Goal: Task Accomplishment & Management: Manage account settings

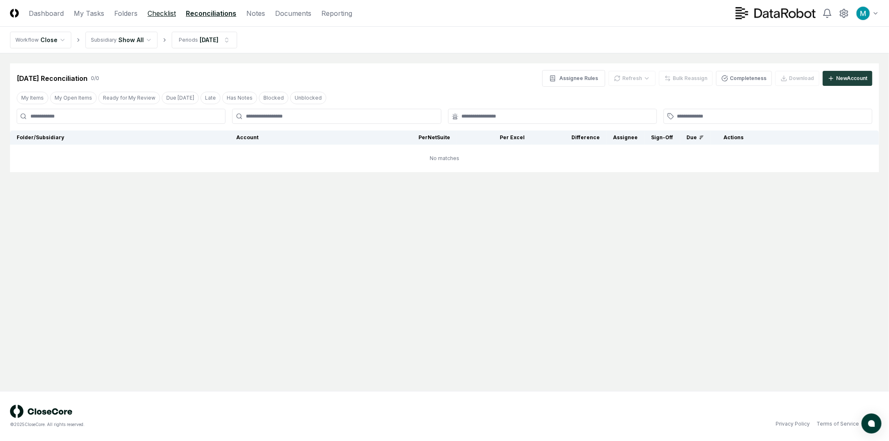
click at [161, 15] on link "Checklist" at bounding box center [162, 13] width 28 height 10
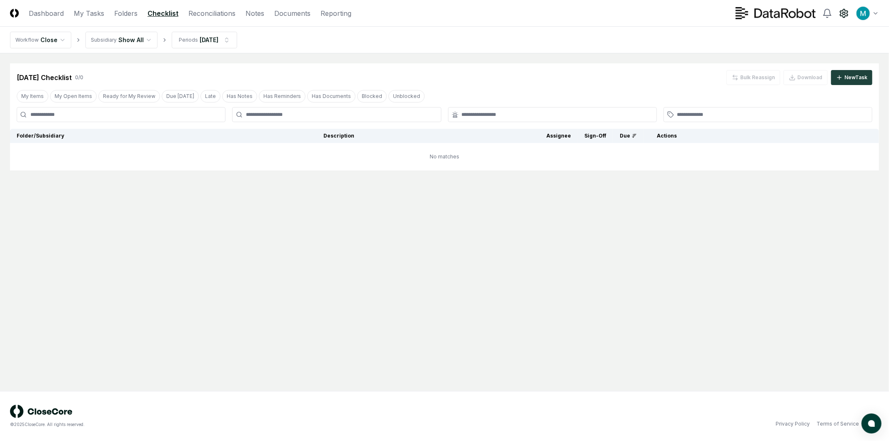
click at [840, 15] on icon at bounding box center [844, 13] width 8 height 8
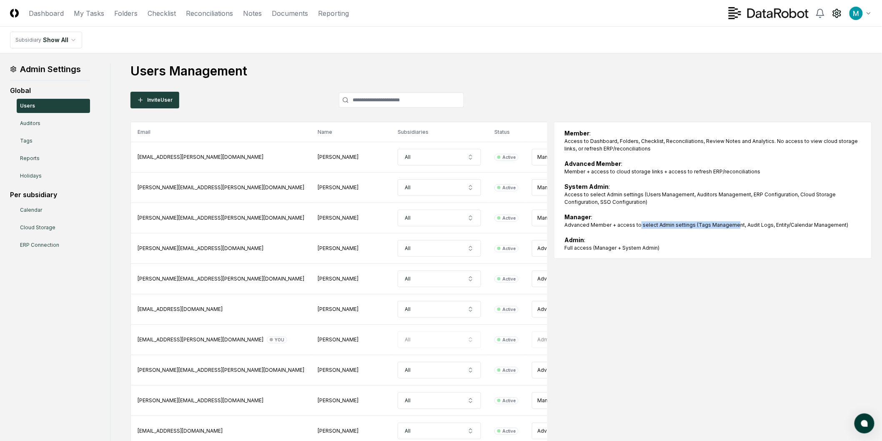
drag, startPoint x: 637, startPoint y: 225, endPoint x: 736, endPoint y: 226, distance: 99.2
click at [735, 226] on div "Advanced Member + access to select Admin settings (Tags Management, Audit Logs,…" at bounding box center [712, 225] width 297 height 8
click at [757, 226] on div "Advanced Member + access to select Admin settings (Tags Management, Audit Logs,…" at bounding box center [712, 225] width 297 height 8
drag, startPoint x: 702, startPoint y: 225, endPoint x: 813, endPoint y: 230, distance: 111.0
click at [813, 230] on div "Member : Access to Dashboard, Folders, Checklist, Reconciliations, Review Notes…" at bounding box center [712, 190] width 297 height 123
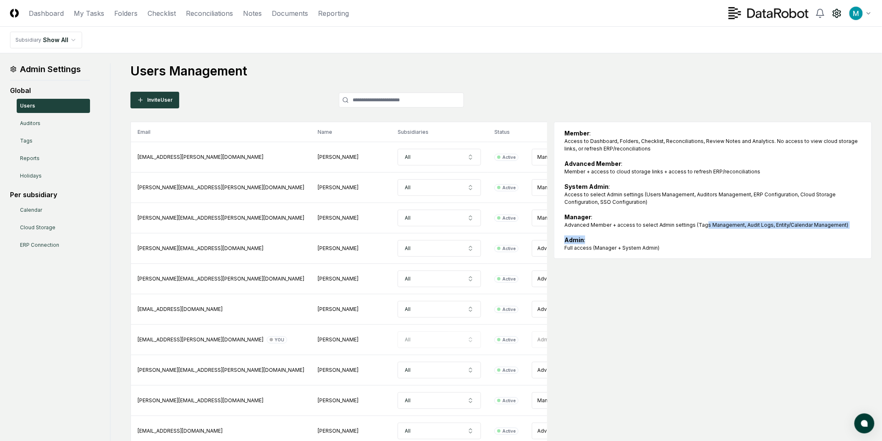
click at [814, 230] on div "Member : Access to Dashboard, Folders, Checklist, Reconciliations, Review Notes…" at bounding box center [712, 190] width 297 height 123
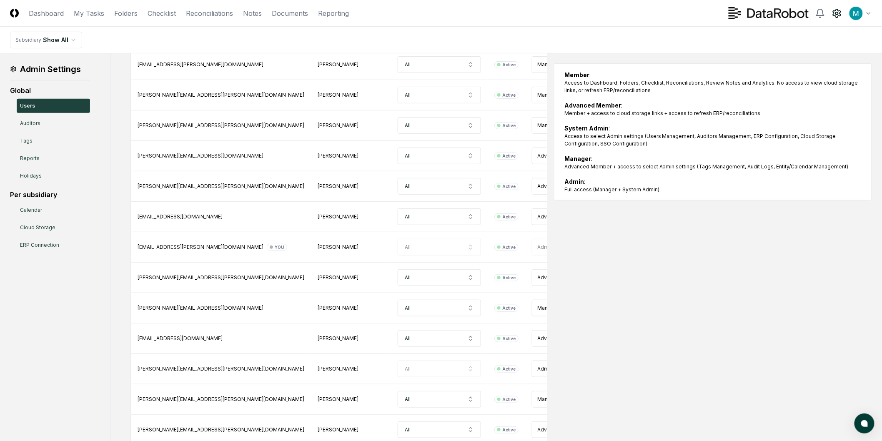
scroll to position [46, 0]
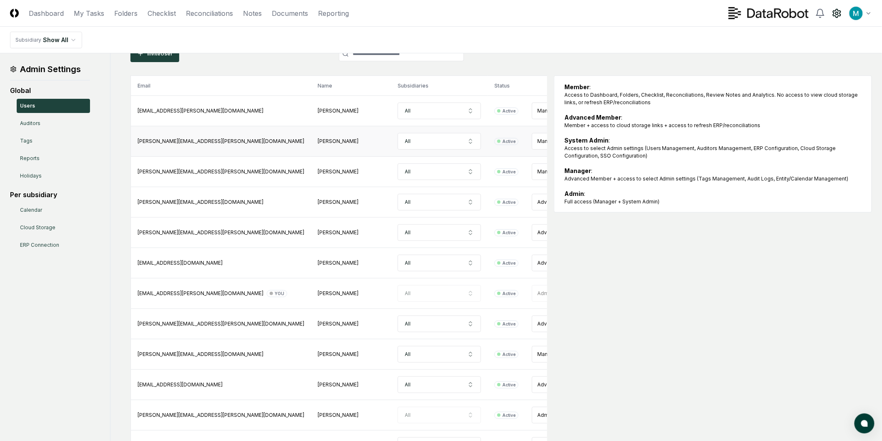
click at [492, 136] on html "CloseCore Dashboard My Tasks Folders Checklist Reconciliations Notes Documents …" at bounding box center [441, 323] width 882 height 738
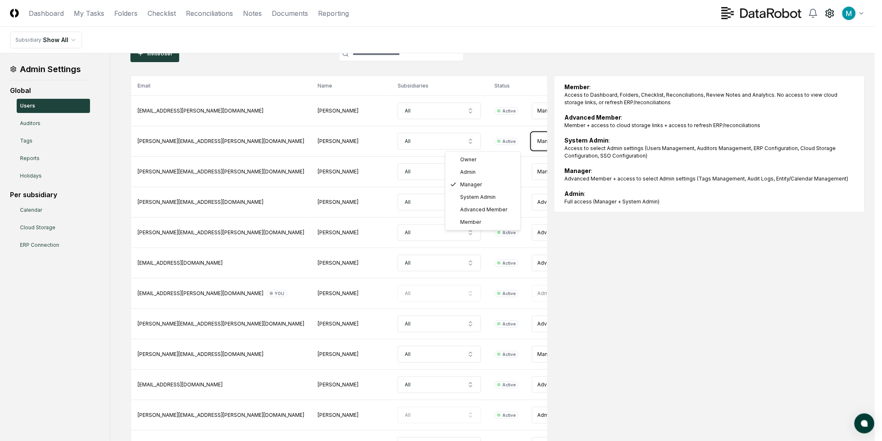
click at [667, 124] on html "CloseCore Dashboard My Tasks Folders Checklist Reconciliations Notes Documents …" at bounding box center [441, 323] width 882 height 738
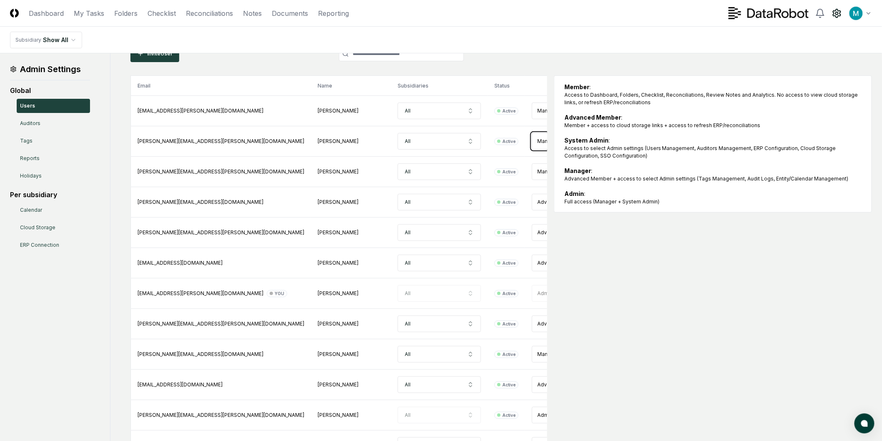
scroll to position [0, 0]
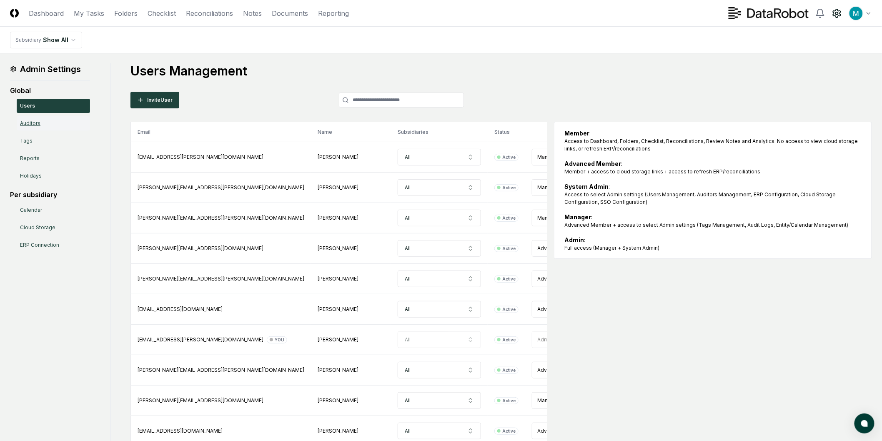
click at [39, 123] on link "Auditors" at bounding box center [53, 123] width 73 height 14
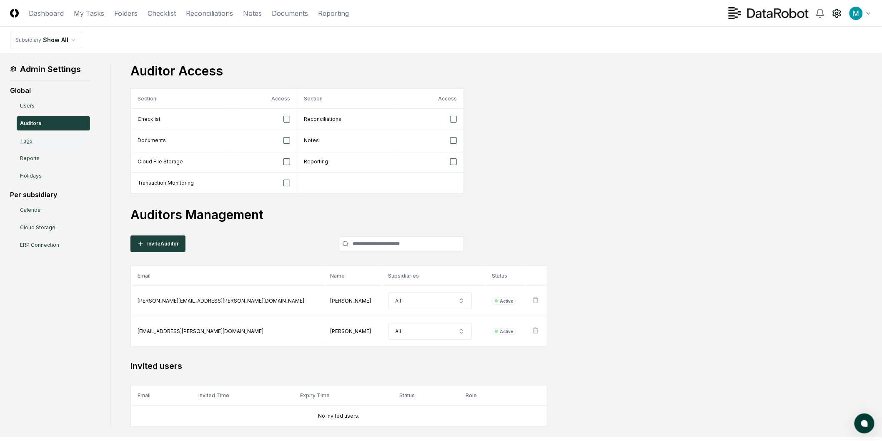
click at [60, 143] on link "Tags" at bounding box center [53, 141] width 73 height 14
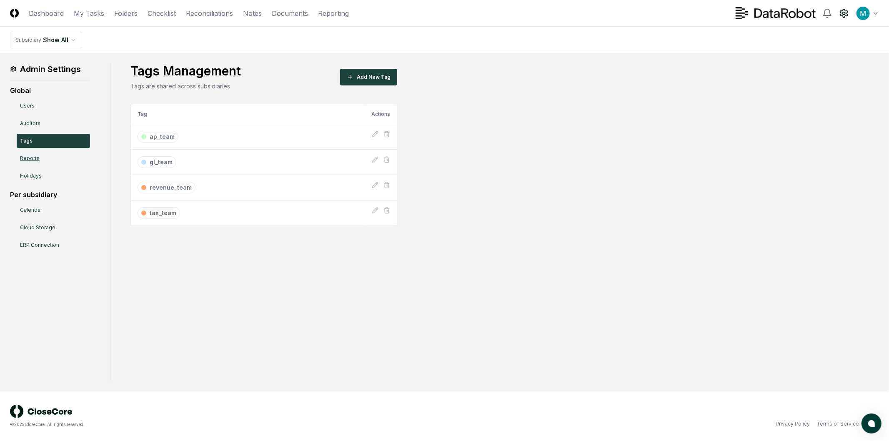
click at [44, 159] on link "Reports" at bounding box center [53, 158] width 73 height 14
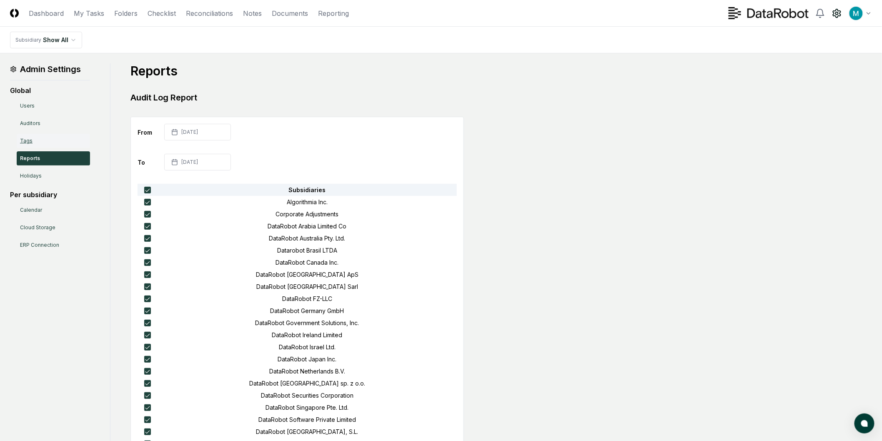
click at [81, 140] on link "Tags" at bounding box center [53, 141] width 73 height 14
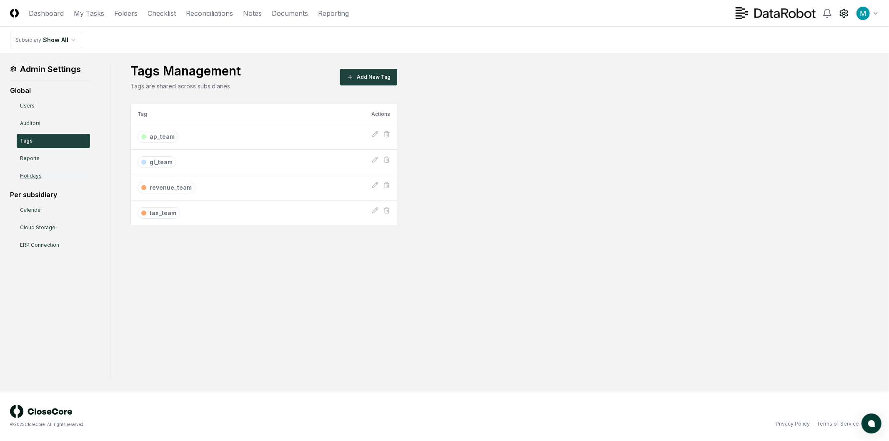
click at [53, 175] on link "Holidays" at bounding box center [53, 176] width 73 height 14
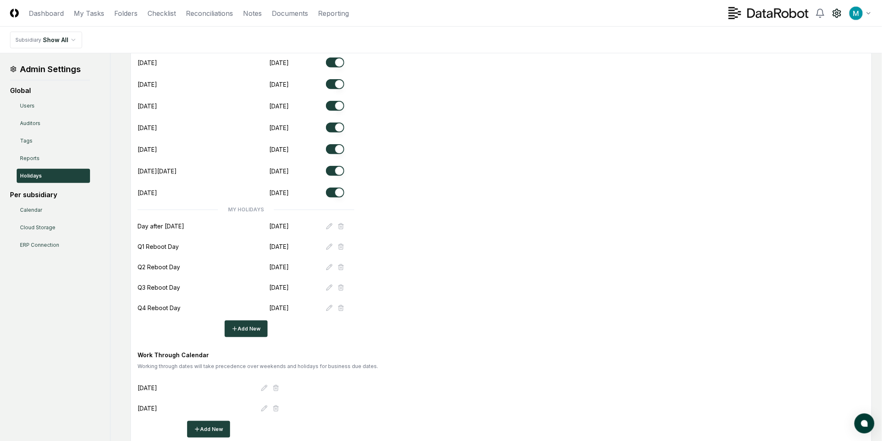
scroll to position [231, 0]
click at [615, 271] on div "Holiday Calendar Please make sure to update the calendar every year. Name Date …" at bounding box center [501, 101] width 727 height 469
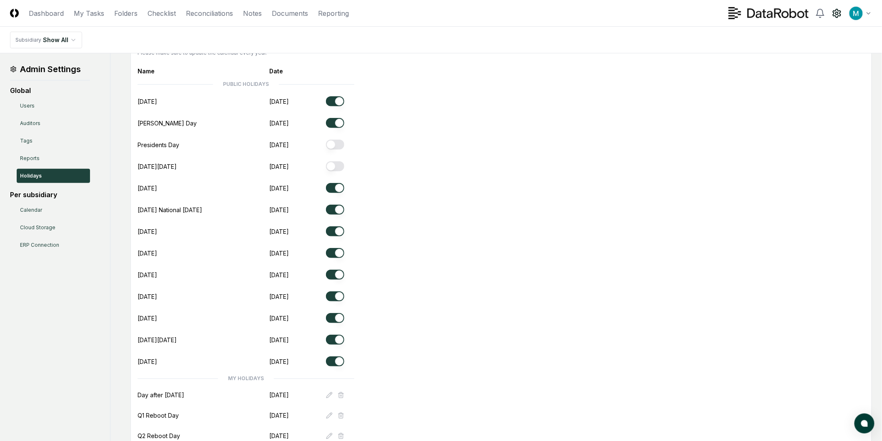
scroll to position [293, 0]
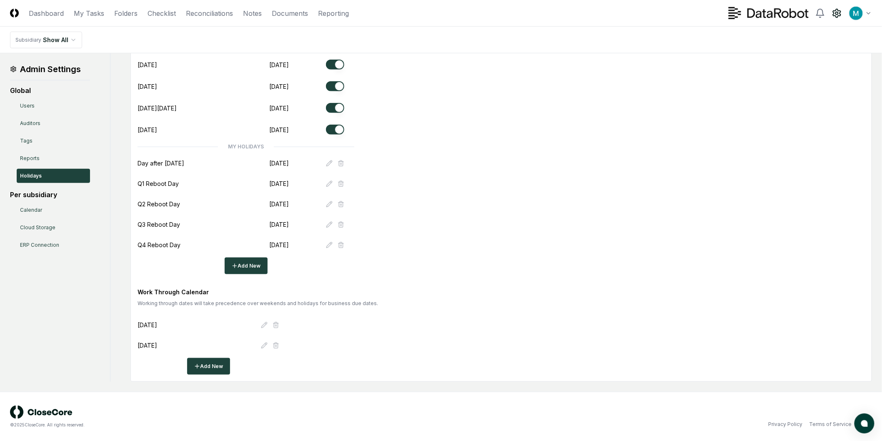
click at [72, 13] on nav "CloseCore Dashboard My Tasks Folders Checklist Reconciliations Notes Documents …" at bounding box center [179, 13] width 339 height 10
click at [89, 15] on link "My Tasks" at bounding box center [89, 13] width 30 height 10
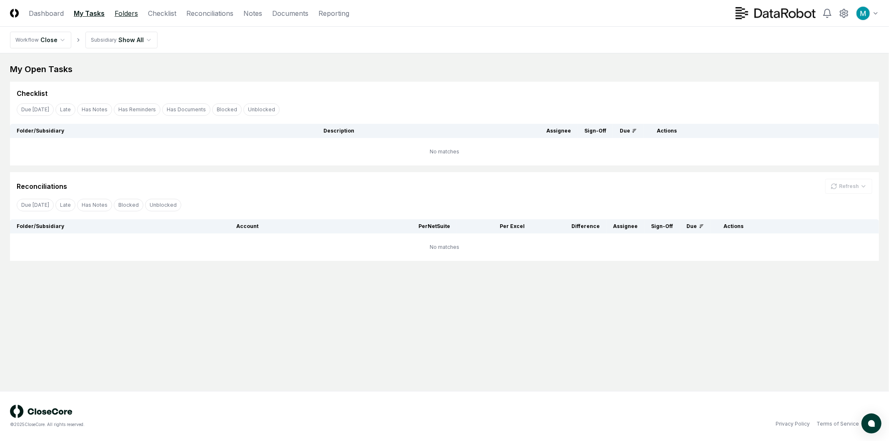
click at [119, 15] on link "Folders" at bounding box center [126, 13] width 23 height 10
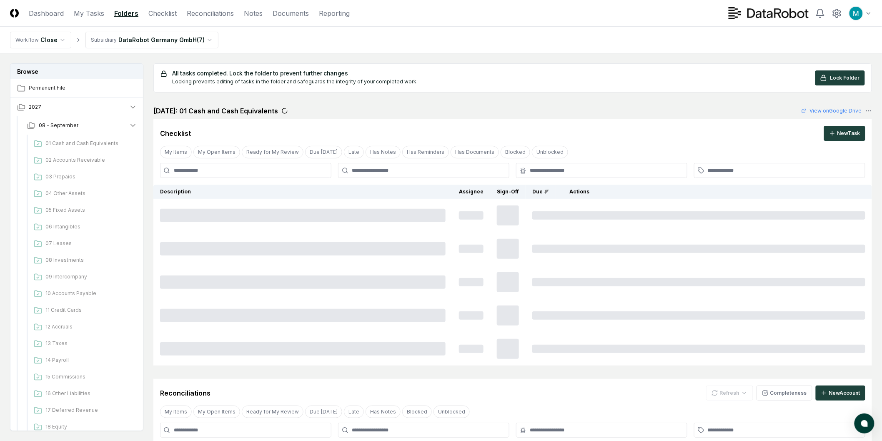
click at [159, 36] on html "CloseCore Dashboard My Tasks Folders Checklist Reconciliations Notes Documents …" at bounding box center [441, 370] width 882 height 741
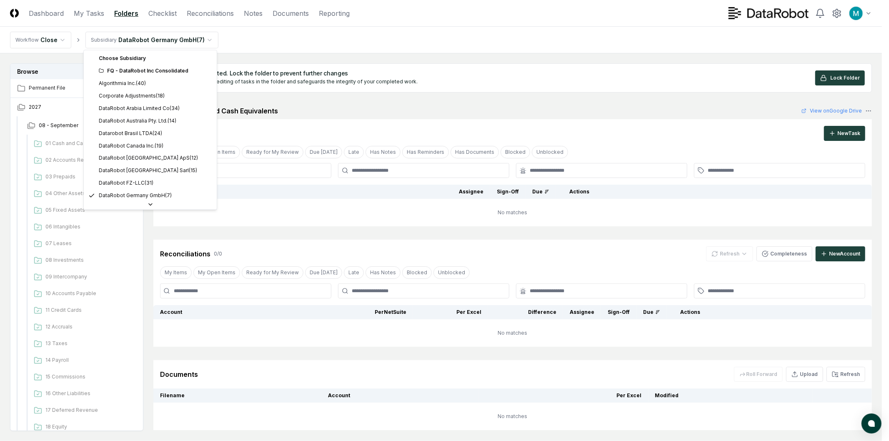
click at [130, 70] on div "FQ - DataRobot Inc Consolidated" at bounding box center [155, 71] width 113 height 8
click at [121, 69] on div "FQ - DataRobot Inc Consolidated" at bounding box center [155, 71] width 113 height 8
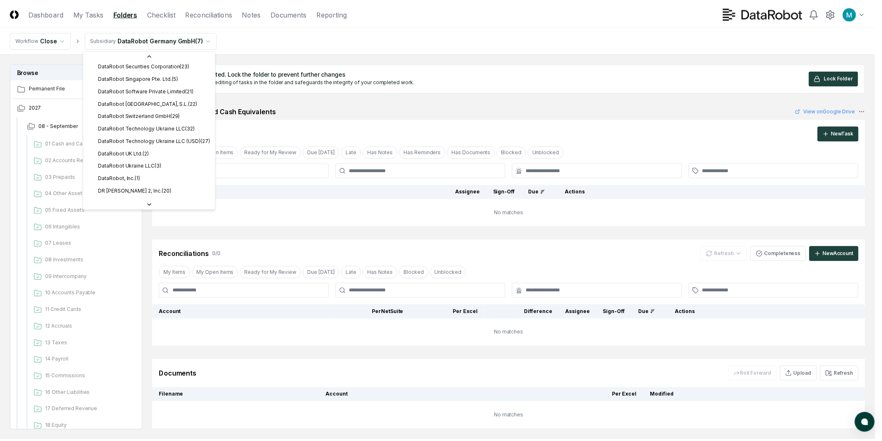
scroll to position [241, 0]
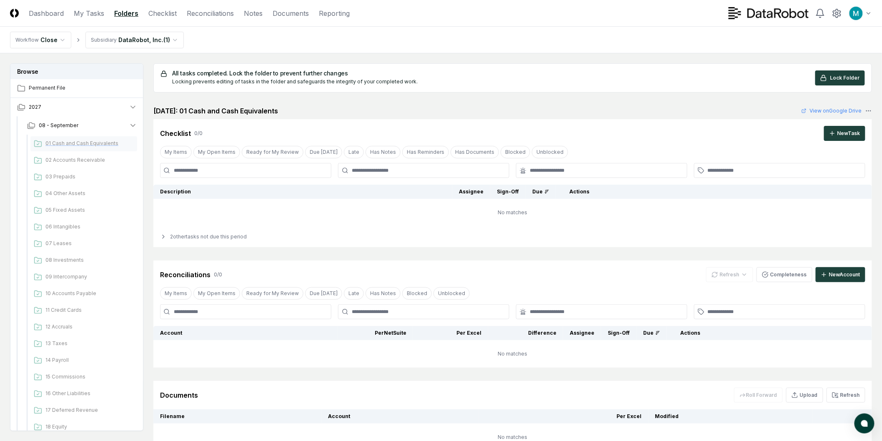
click at [106, 147] on span "01 Cash and Cash Equivalents" at bounding box center [89, 144] width 88 height 8
click at [113, 105] on button "2027" at bounding box center [76, 107] width 133 height 18
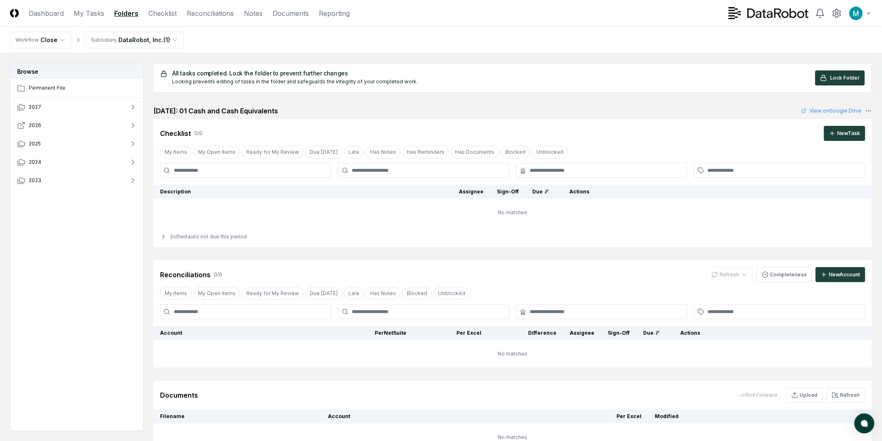
click at [107, 125] on button "2026" at bounding box center [76, 125] width 133 height 18
click at [75, 237] on button "07 - August" at bounding box center [81, 235] width 123 height 18
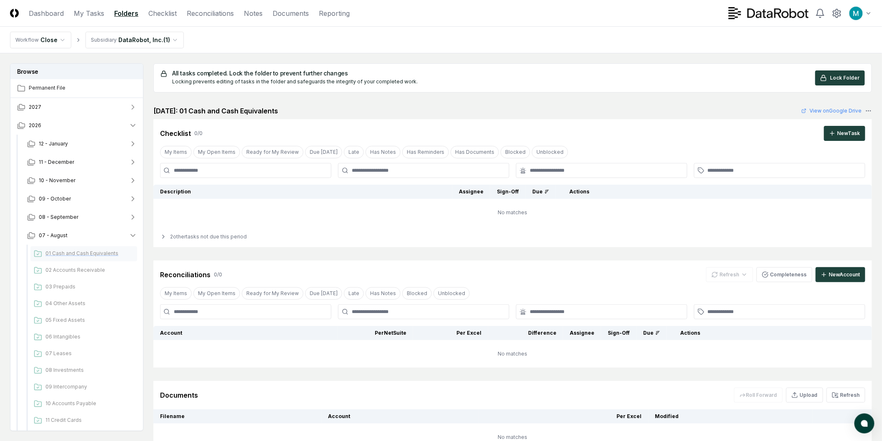
click at [78, 251] on span "01 Cash and Cash Equivalents" at bounding box center [89, 254] width 88 height 8
click at [77, 267] on span "02 Accounts Receivable" at bounding box center [89, 270] width 88 height 8
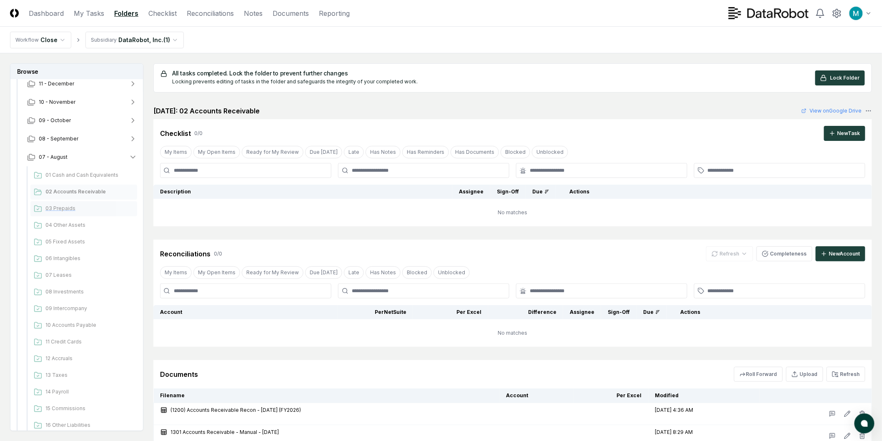
scroll to position [139, 0]
click at [83, 186] on div "05 Fixed Assets" at bounding box center [83, 181] width 107 height 15
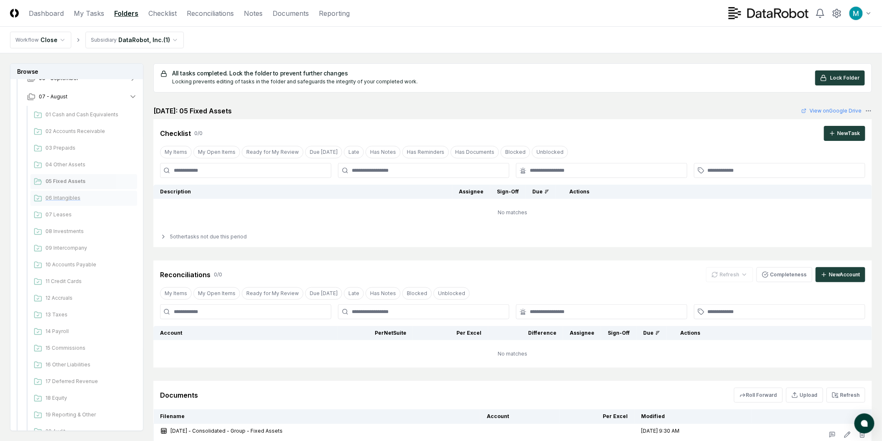
click at [80, 198] on span "06 Intangibles" at bounding box center [89, 198] width 88 height 8
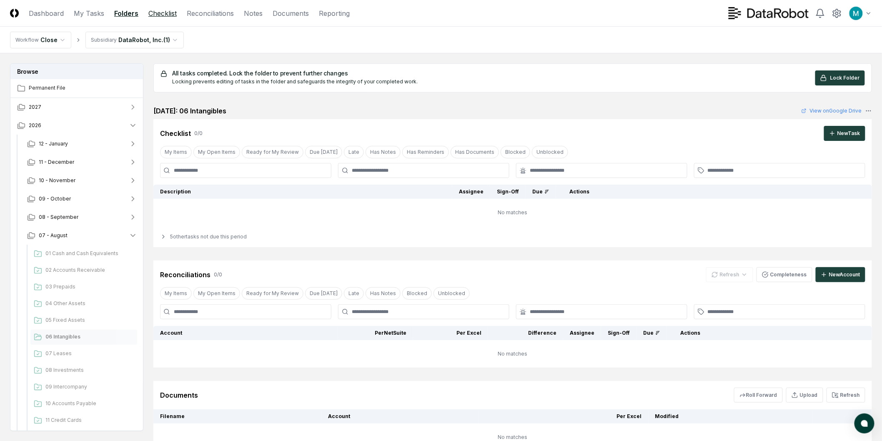
click at [162, 18] on link "Checklist" at bounding box center [162, 13] width 28 height 10
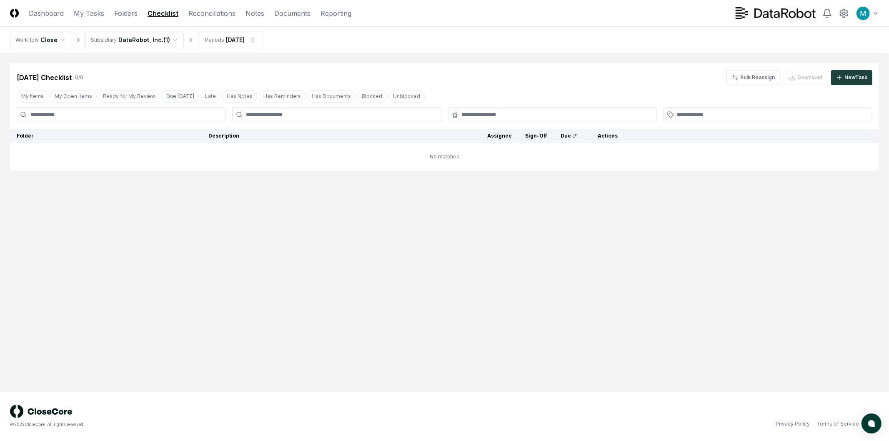
click at [153, 205] on main "Cancel Reassign [DATE] Checklist 0 / 0 Bulk Reassign Download New Task My Items…" at bounding box center [444, 222] width 889 height 338
click at [196, 10] on link "Reconciliations" at bounding box center [211, 13] width 47 height 10
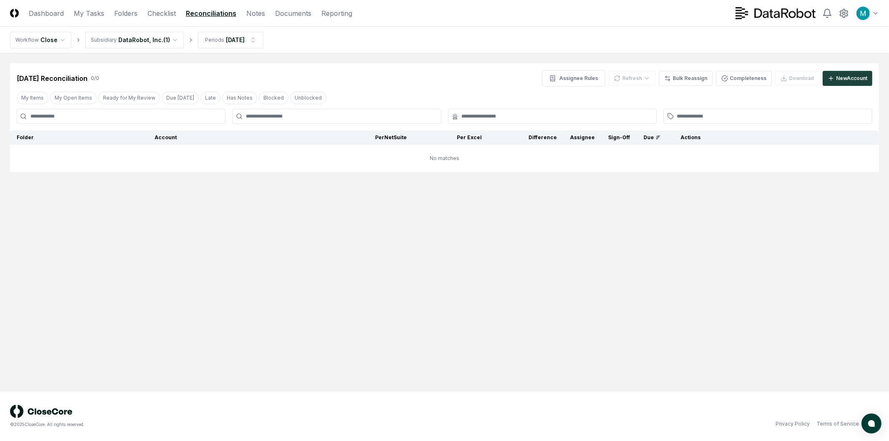
click at [150, 39] on html "CloseCore Dashboard My Tasks Folders Checklist Reconciliations Notes Documents …" at bounding box center [444, 220] width 889 height 441
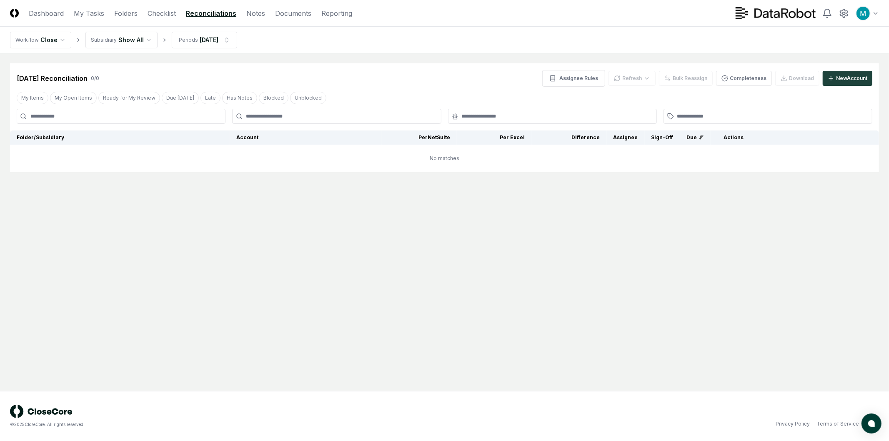
click at [448, 51] on nav "Workflow Close Subsidiary Show All Periods [DATE]" at bounding box center [444, 40] width 889 height 27
click at [739, 76] on button "Completeness" at bounding box center [744, 78] width 56 height 15
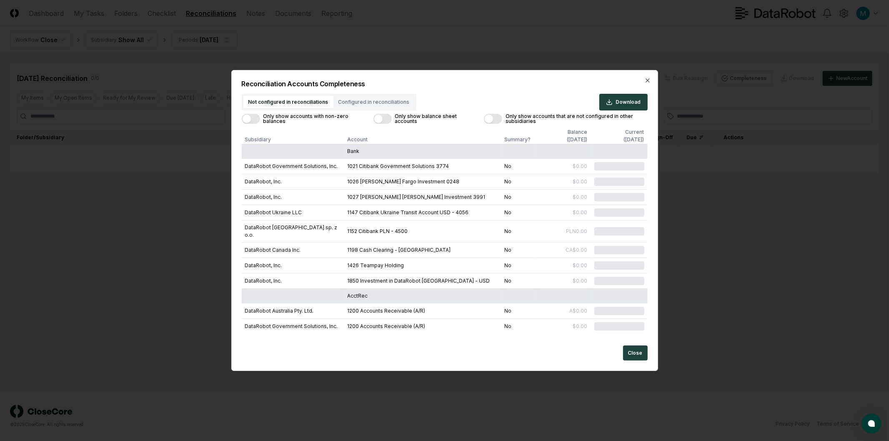
click at [374, 87] on h2 "Reconciliation Accounts Completeness" at bounding box center [445, 83] width 406 height 7
click at [374, 103] on button "Configured in reconciliations" at bounding box center [373, 102] width 81 height 13
click at [249, 118] on div "Not configured in reconciliations Configured in reconciliations Download Only s…" at bounding box center [445, 213] width 406 height 238
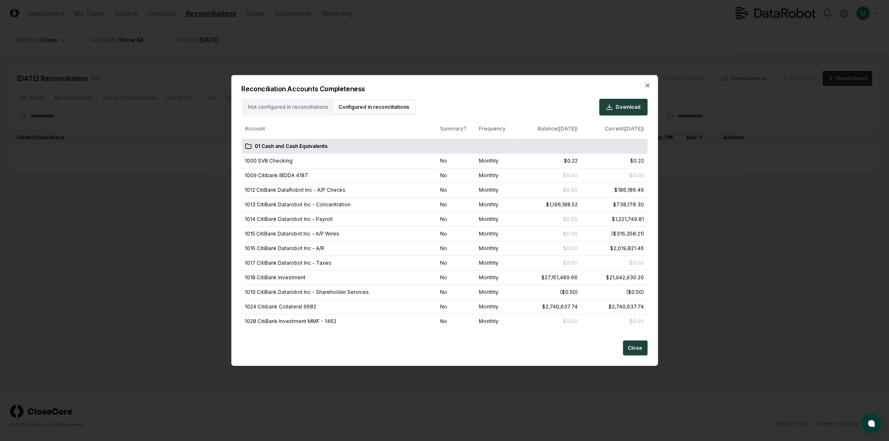
click at [308, 110] on div "Not configured in reconciliations Configured in reconciliations" at bounding box center [329, 107] width 175 height 17
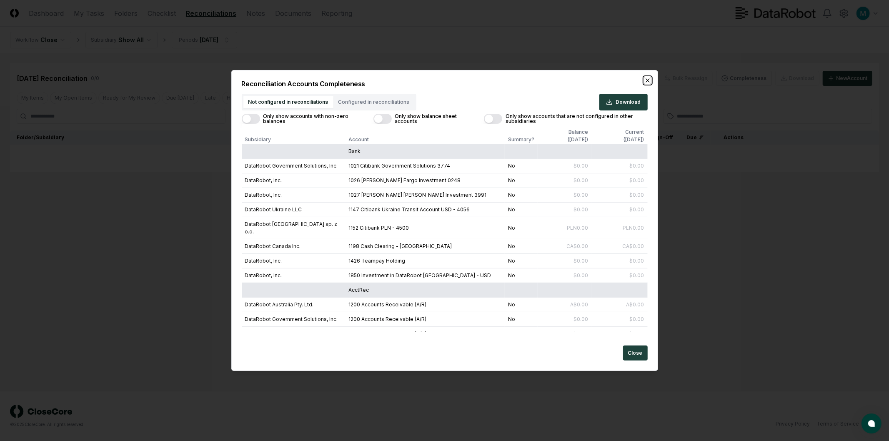
click at [644, 82] on icon "button" at bounding box center [647, 80] width 7 height 7
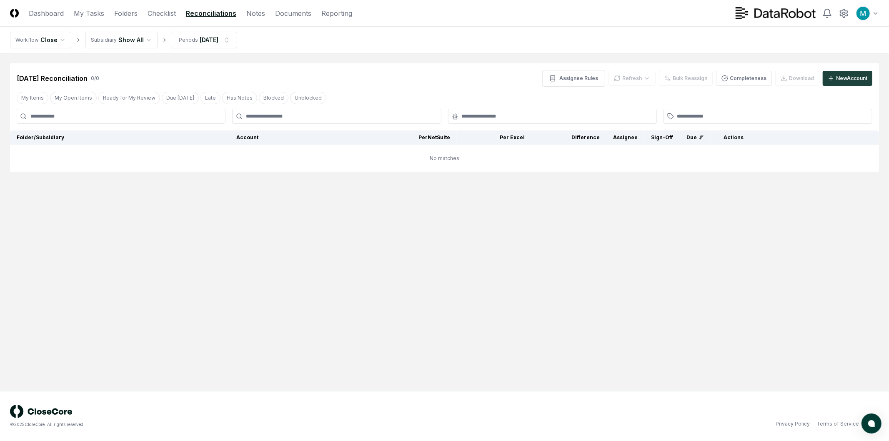
click at [35, 21] on header "CloseCore Dashboard My Tasks Folders Checklist Reconciliations Notes Documents …" at bounding box center [444, 13] width 889 height 27
click at [35, 15] on link "Dashboard" at bounding box center [46, 13] width 35 height 10
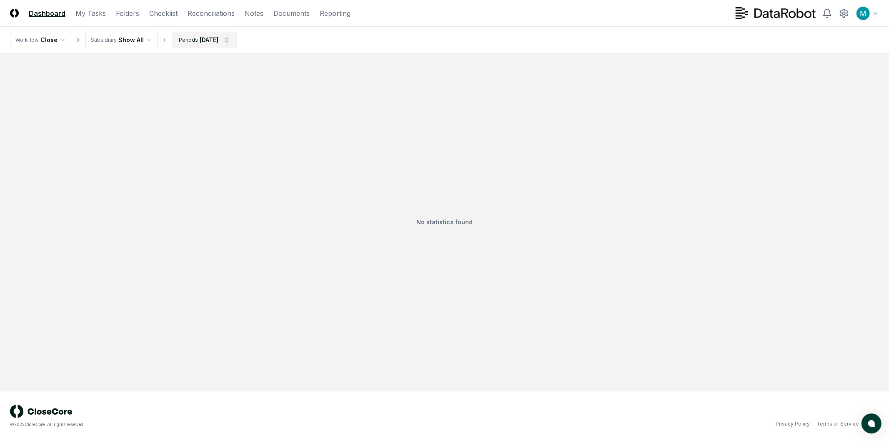
click at [209, 40] on html "CloseCore Dashboard My Tasks Folders Checklist Reconciliations Notes Documents …" at bounding box center [444, 220] width 889 height 441
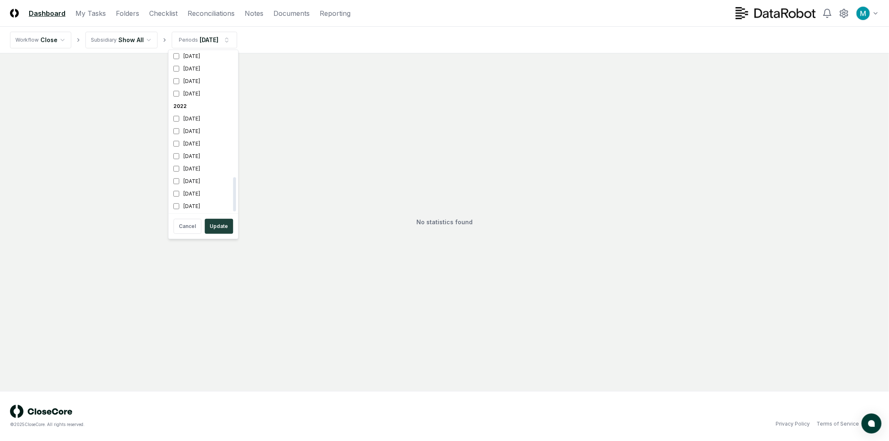
scroll to position [587, 0]
click at [213, 11] on html "CloseCore Dashboard My Tasks Folders Checklist Reconciliations Notes Documents …" at bounding box center [444, 220] width 889 height 441
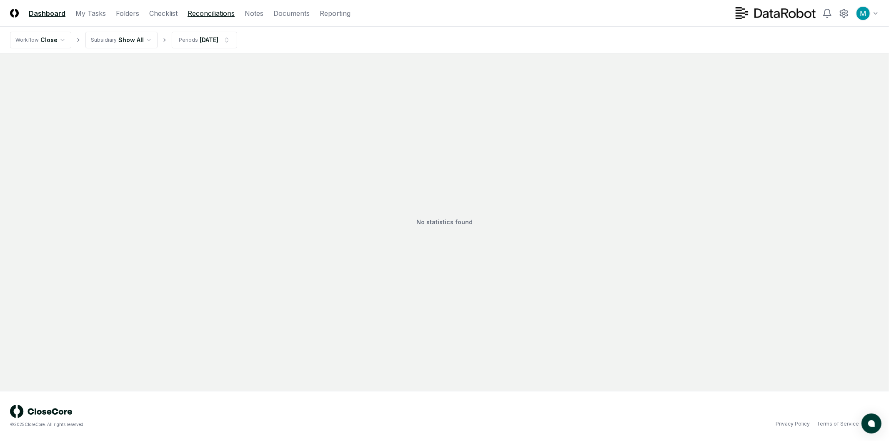
click at [213, 11] on link "Reconciliations" at bounding box center [211, 13] width 47 height 10
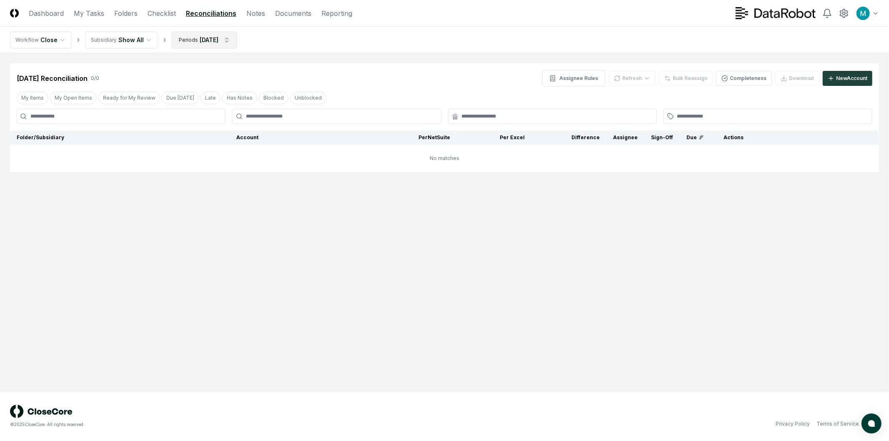
click at [208, 33] on html "CloseCore Dashboard My Tasks Folders Checklist Reconciliations Notes Documents …" at bounding box center [444, 220] width 889 height 441
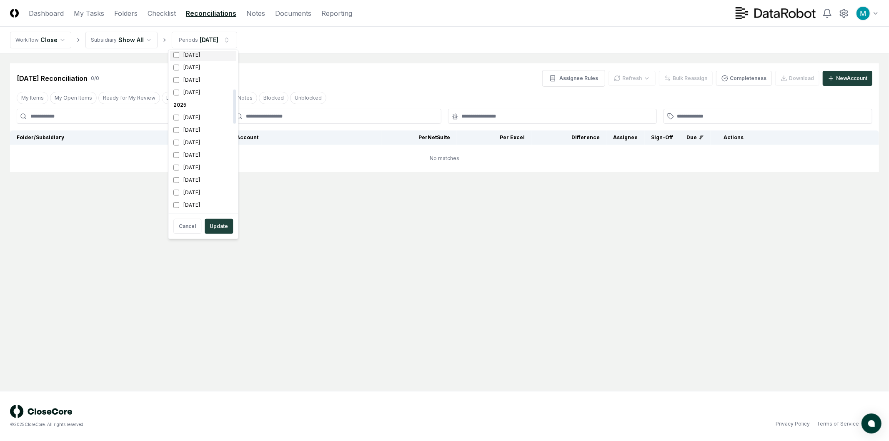
scroll to position [185, 0]
click at [196, 70] on div "September 2025" at bounding box center [203, 73] width 66 height 13
click at [197, 80] on div "August 2025" at bounding box center [203, 85] width 66 height 13
click at [225, 223] on button "Update" at bounding box center [219, 226] width 28 height 15
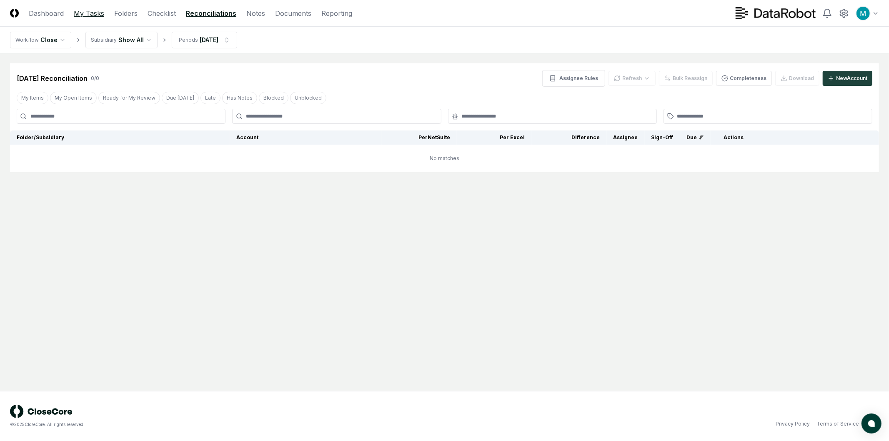
click at [98, 11] on link "My Tasks" at bounding box center [89, 13] width 30 height 10
